Goal: Information Seeking & Learning: Learn about a topic

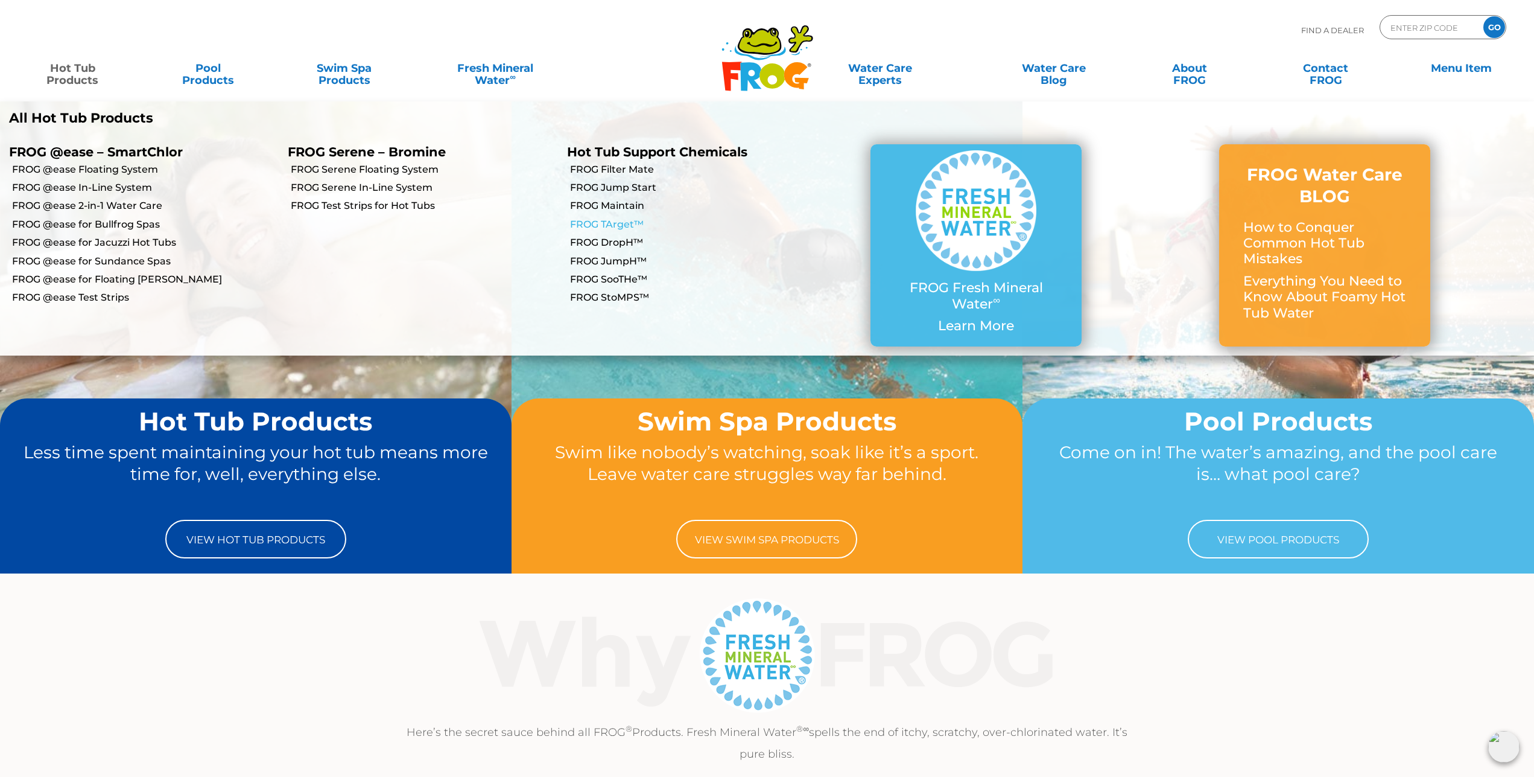
click at [624, 230] on link "FROG TArget™" at bounding box center [703, 224] width 267 height 13
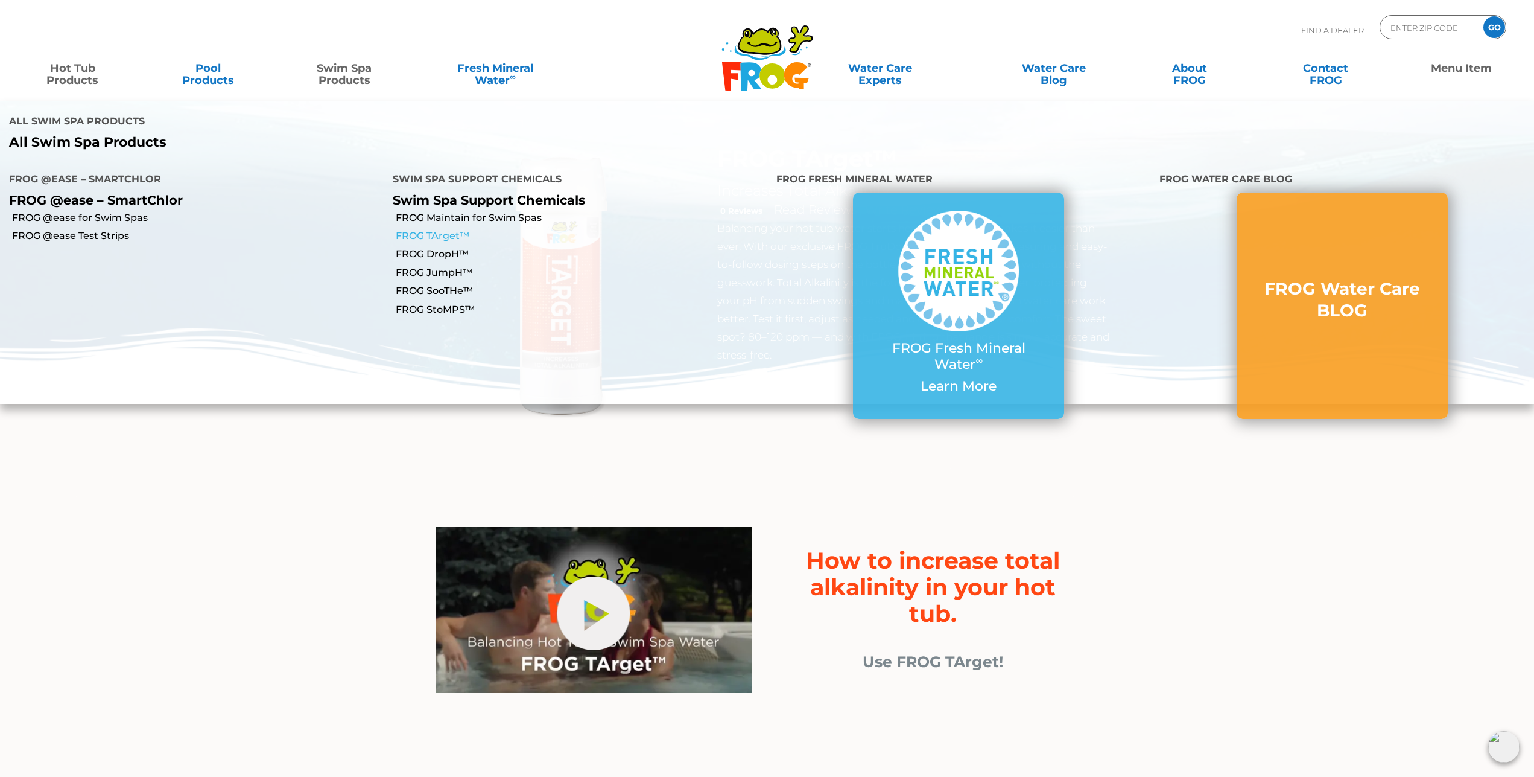
click at [450, 238] on link "FROG TArget™" at bounding box center [582, 235] width 372 height 13
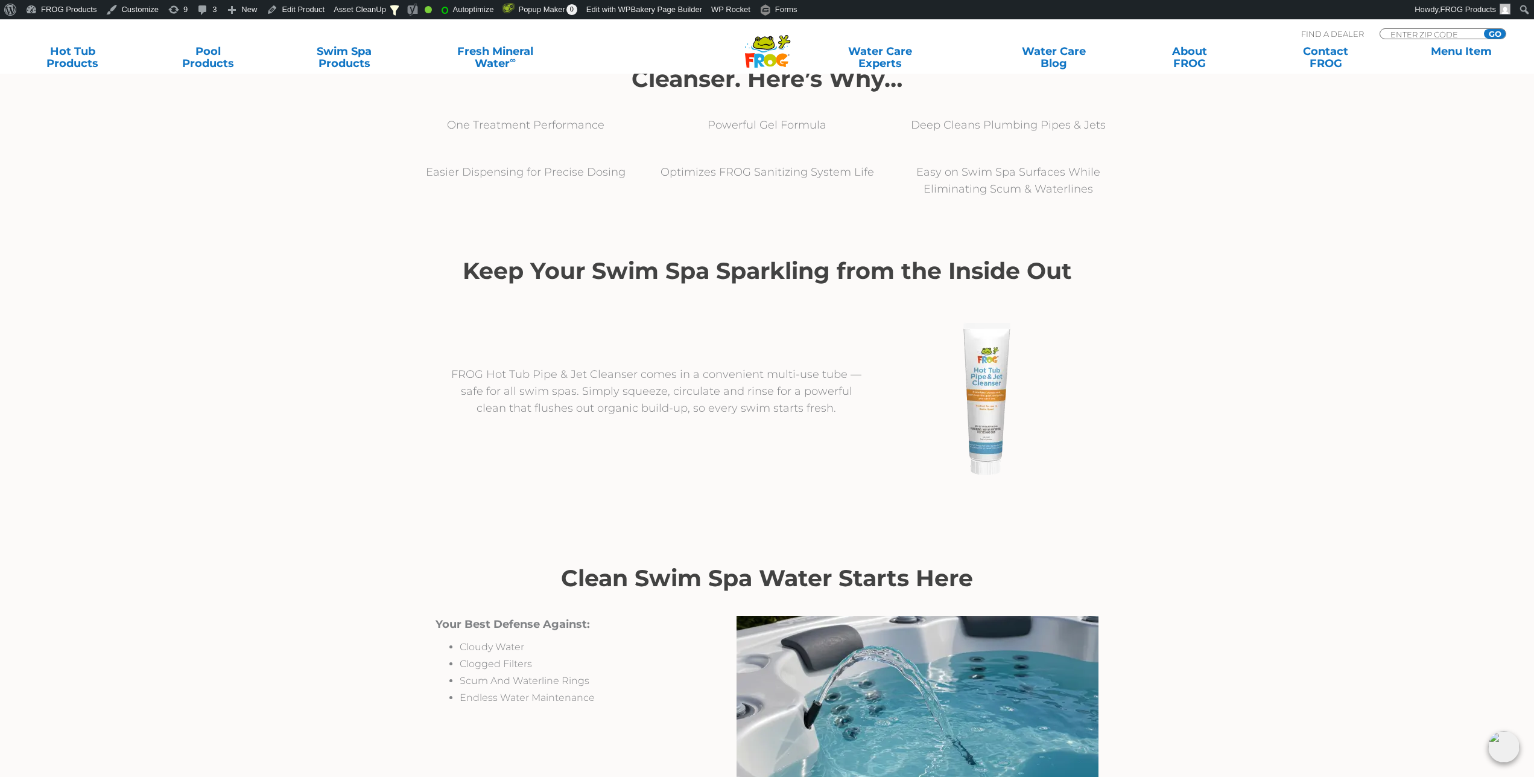
scroll to position [492, 0]
click at [481, 275] on h2 "Keep Your Swim Spa Sparkling from the Inside Out" at bounding box center [768, 270] width 664 height 27
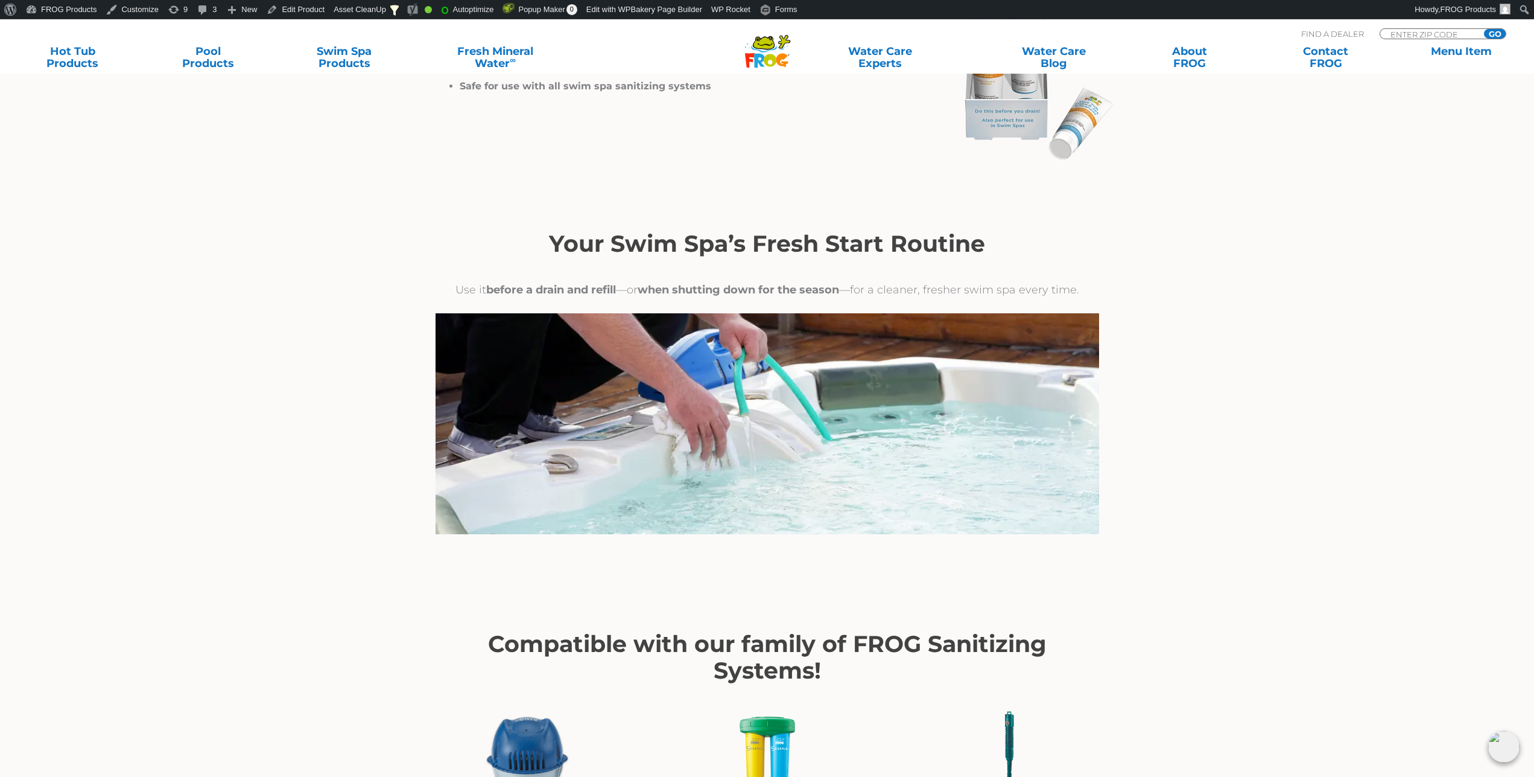
scroll to position [1846, 0]
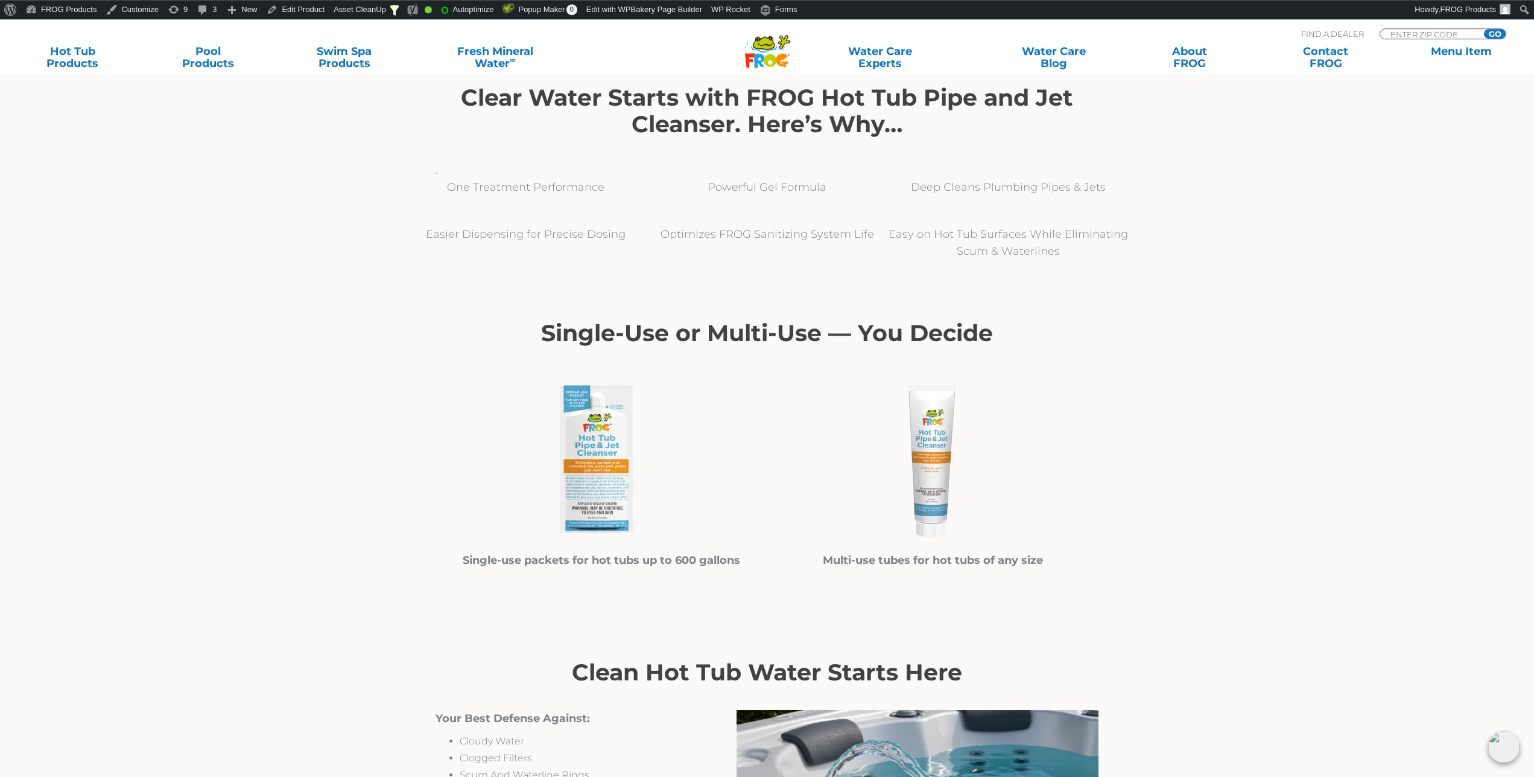
scroll to position [554, 0]
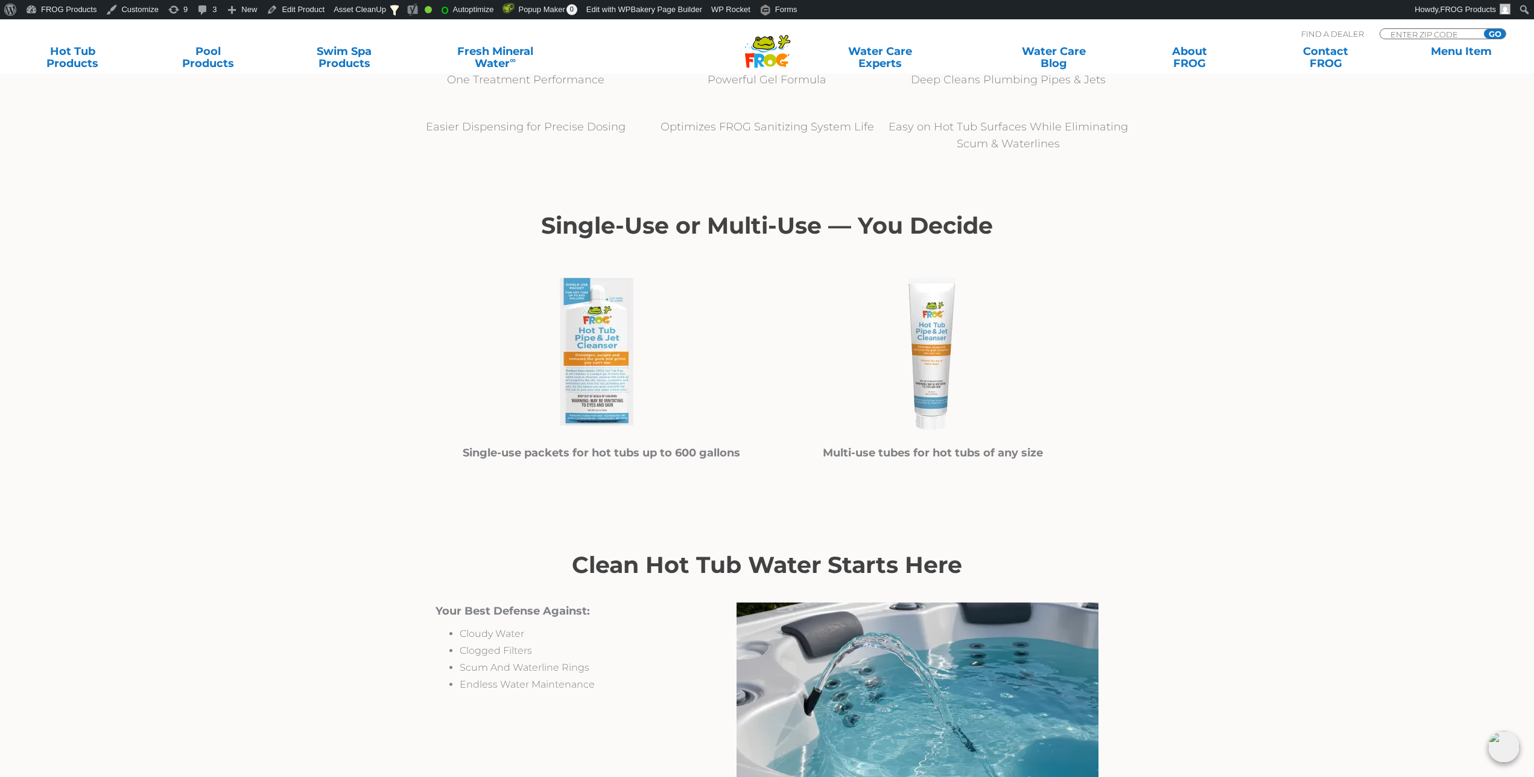
click at [675, 209] on div "Single-Use or Multi-Use — You Decide Single-use packets for hot tubs up to 600 …" at bounding box center [767, 344] width 724 height 324
click at [681, 232] on h2 "Single-Use or Multi-Use — You Decide" at bounding box center [768, 225] width 664 height 27
